Goal: Obtain resource: Obtain resource

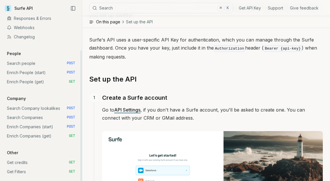
scroll to position [74, 0]
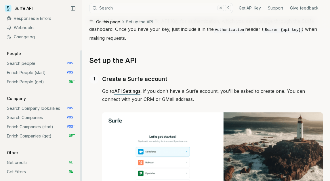
click at [28, 171] on link "Get Filters GET" at bounding box center [41, 171] width 73 height 9
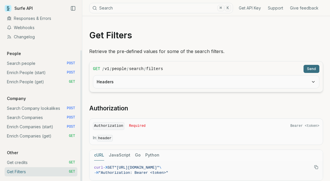
click at [159, 81] on button "Headers" at bounding box center [206, 81] width 226 height 13
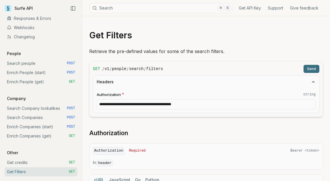
click at [311, 71] on button "Send" at bounding box center [311, 69] width 16 height 8
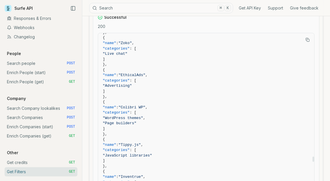
scroll to position [103790, 0]
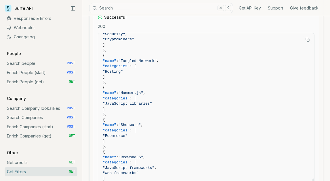
drag, startPoint x: 313, startPoint y: 37, endPoint x: 298, endPoint y: 180, distance: 144.3
click at [312, 180] on div at bounding box center [313, 180] width 2 height 5
click at [281, 96] on span ""name" : "[PERSON_NAME].js" ," at bounding box center [206, 92] width 207 height 5
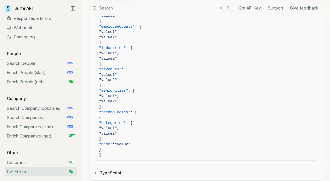
scroll to position [135, 0]
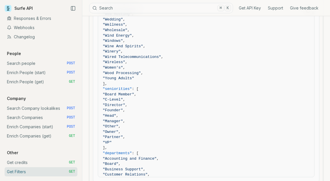
click at [142, 105] on span ""Director" ," at bounding box center [206, 104] width 207 height 5
click at [114, 96] on span ""Board Member"" at bounding box center [118, 94] width 31 height 4
drag, startPoint x: 116, startPoint y: 95, endPoint x: 141, endPoint y: 110, distance: 29.6
copy code ""Board Member" , "C-Level" , "Director" , "Founder" ,"
